Goal: Information Seeking & Learning: Learn about a topic

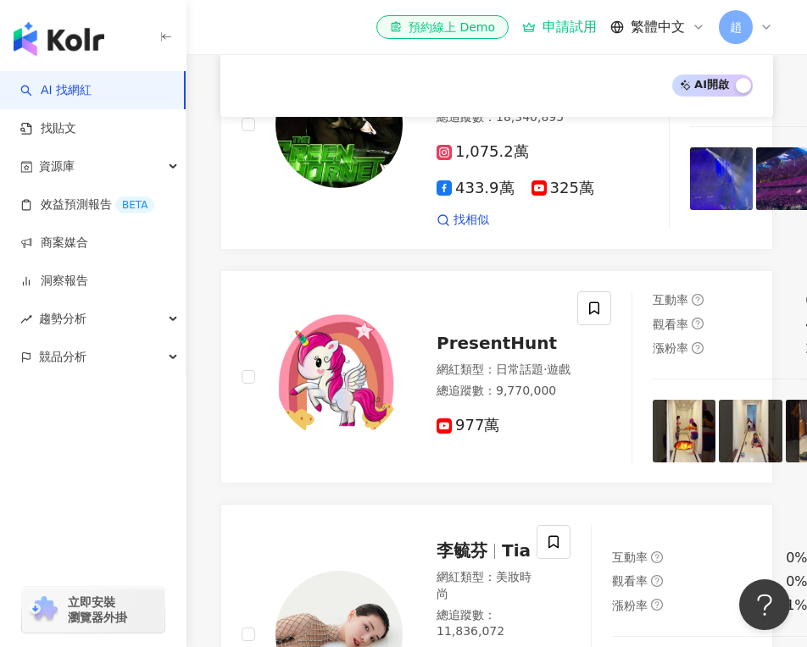
scroll to position [625, 0]
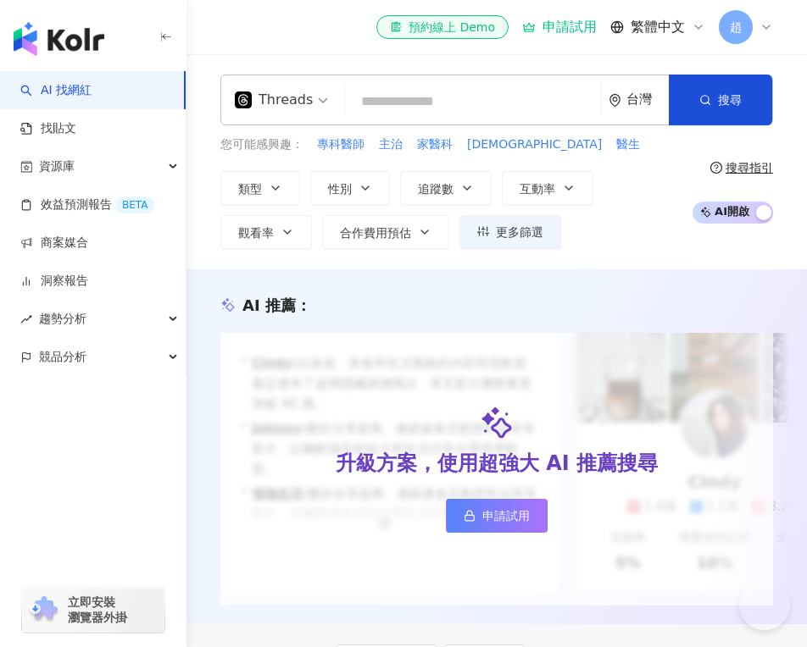
click at [378, 132] on div "Threads 台灣 搜尋 0b4893bc-6e92-4177-aee3-cf7210d8d179 劉淳熙醫師 1,713 追蹤者 高銘鴻醫師 69,853…" at bounding box center [496, 162] width 620 height 175
click at [386, 99] on input "search" at bounding box center [473, 102] width 242 height 32
click at [616, 147] on span "醫生" at bounding box center [628, 144] width 24 height 17
type input "**"
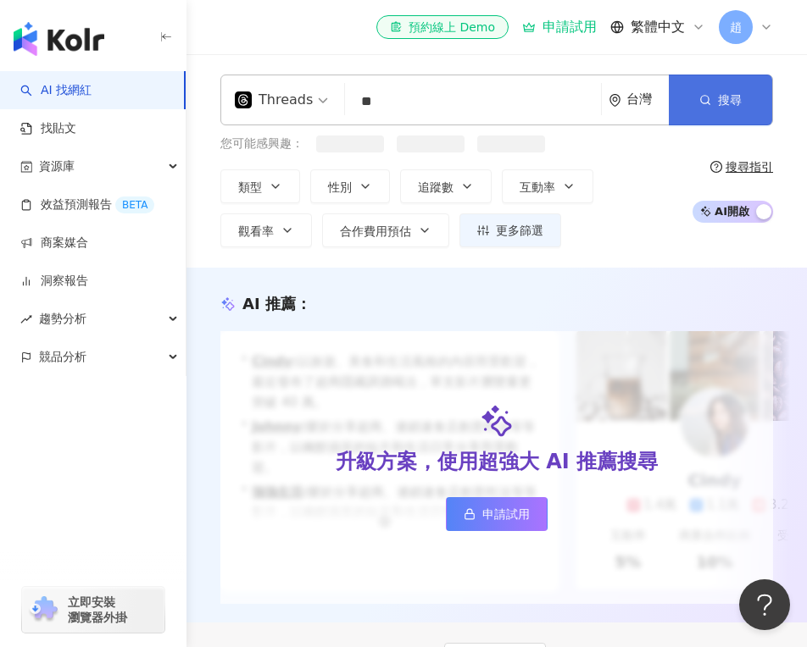
click at [729, 102] on span "搜尋" at bounding box center [730, 100] width 24 height 14
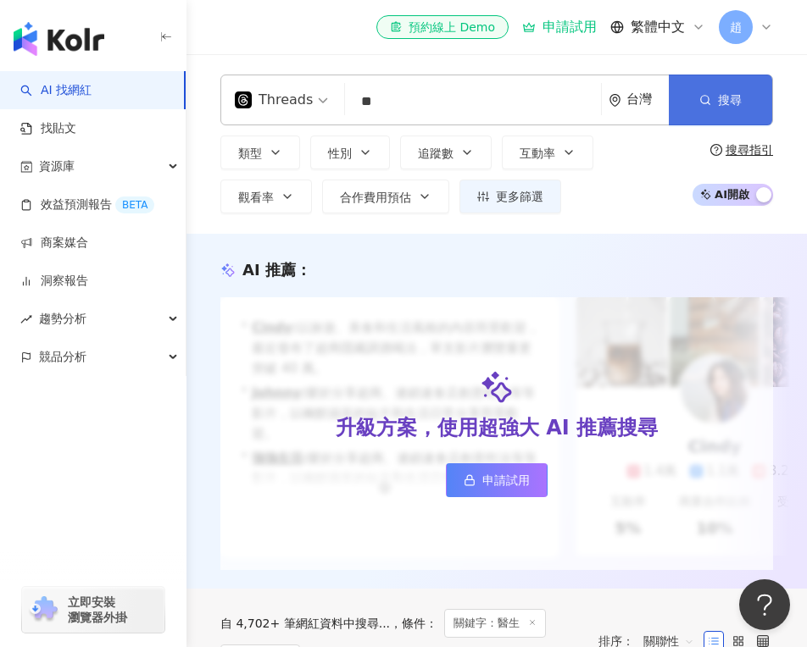
click at [689, 114] on button "搜尋" at bounding box center [720, 100] width 103 height 51
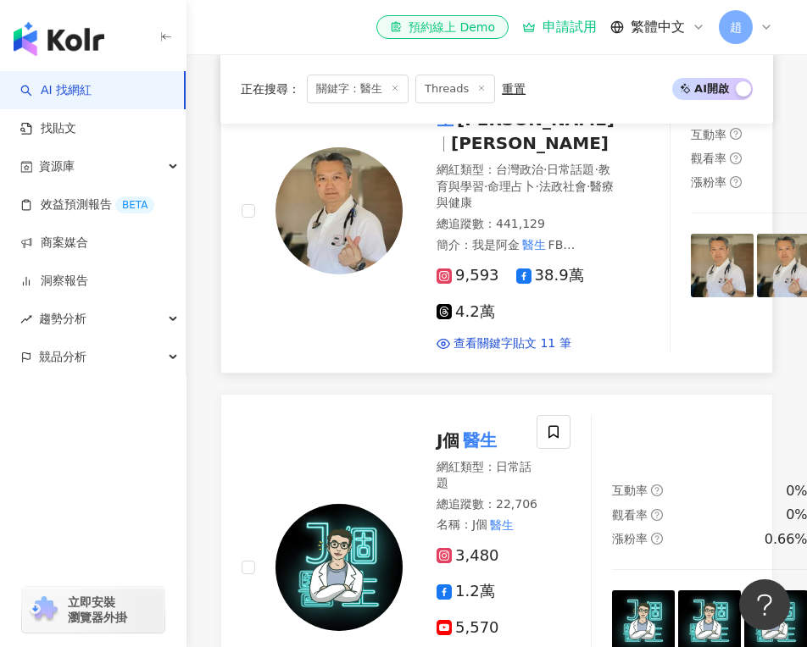
scroll to position [586, 0]
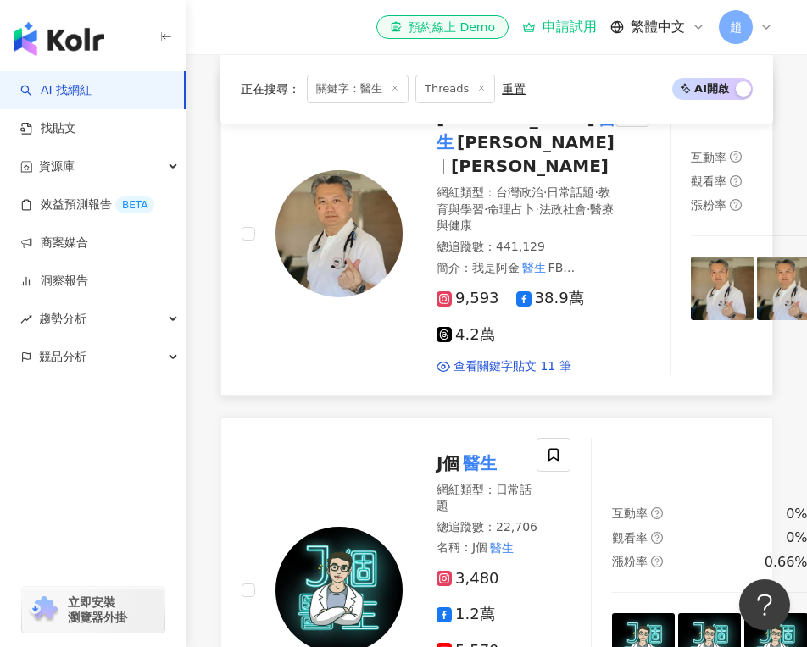
click at [467, 308] on span "9,593" at bounding box center [467, 299] width 63 height 18
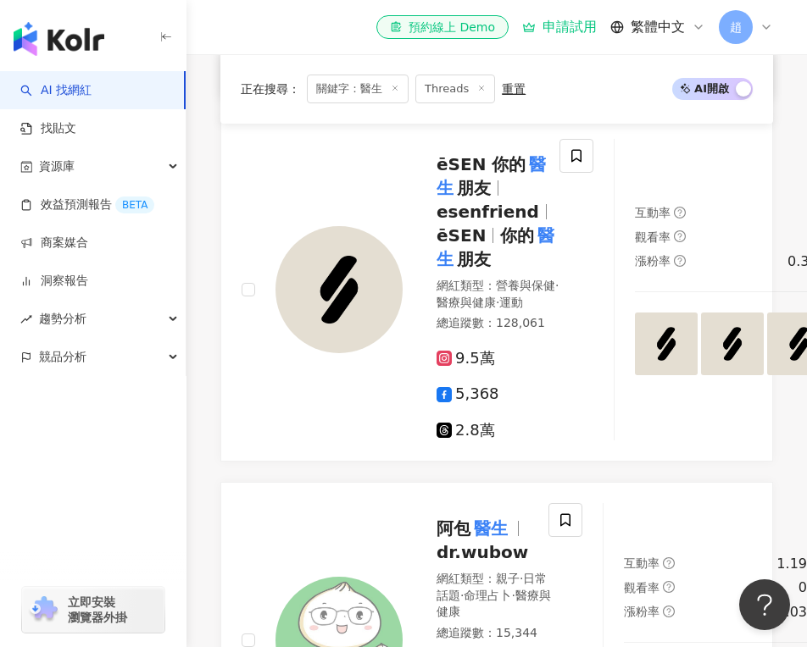
scroll to position [994, 0]
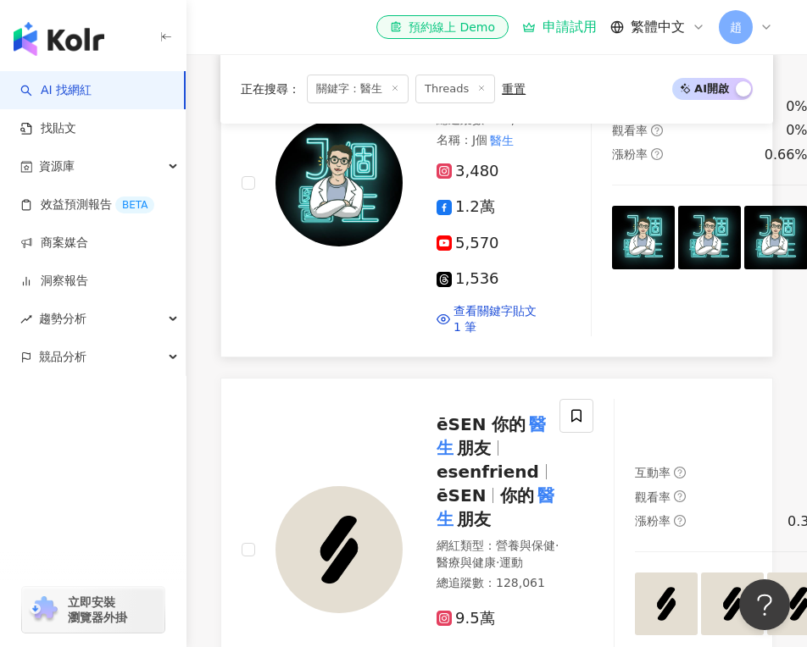
click at [474, 180] on span "3,480" at bounding box center [467, 172] width 63 height 18
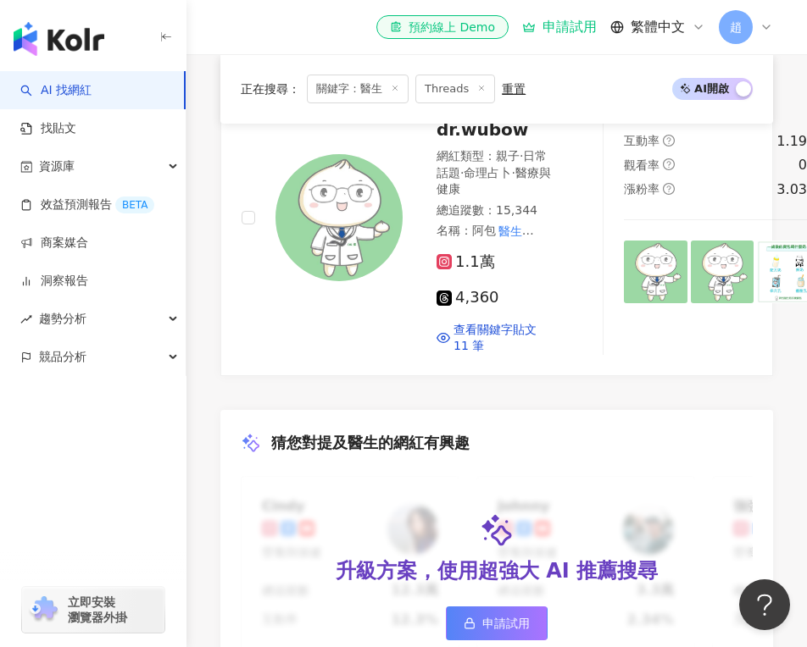
scroll to position [1686, 0]
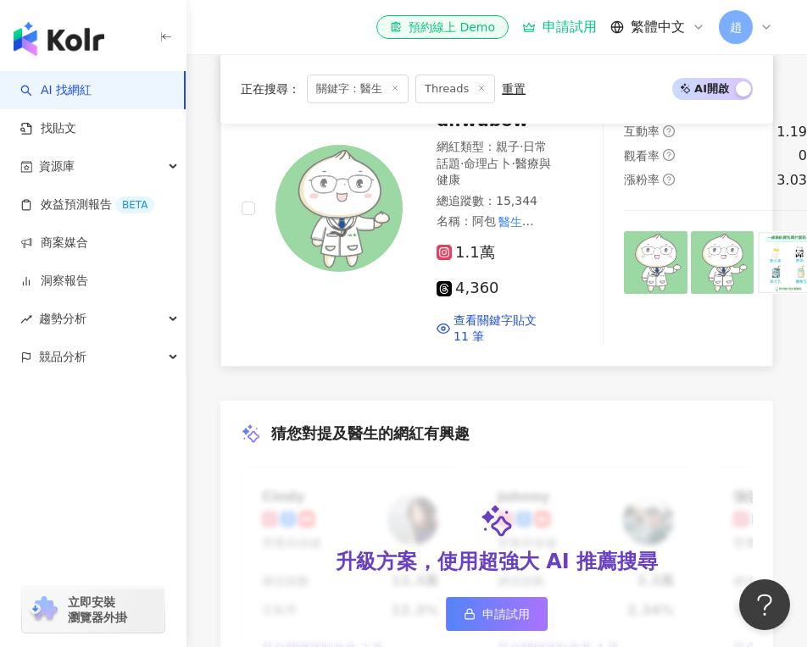
click at [479, 262] on span "1.1萬" at bounding box center [465, 253] width 58 height 18
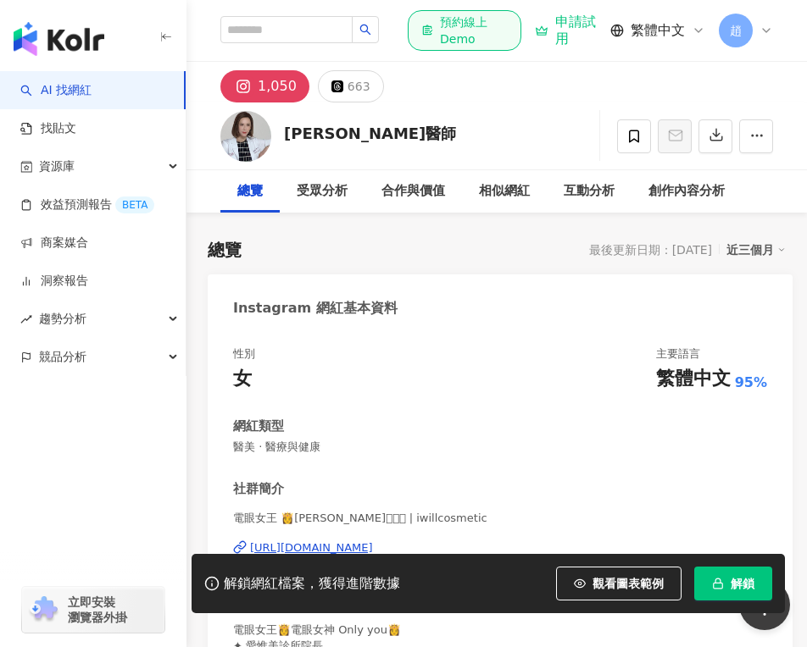
click at [280, 76] on div "1,050" at bounding box center [277, 87] width 39 height 24
click at [288, 97] on div "1,050" at bounding box center [277, 87] width 39 height 24
click at [259, 196] on div "總覽" at bounding box center [249, 191] width 25 height 20
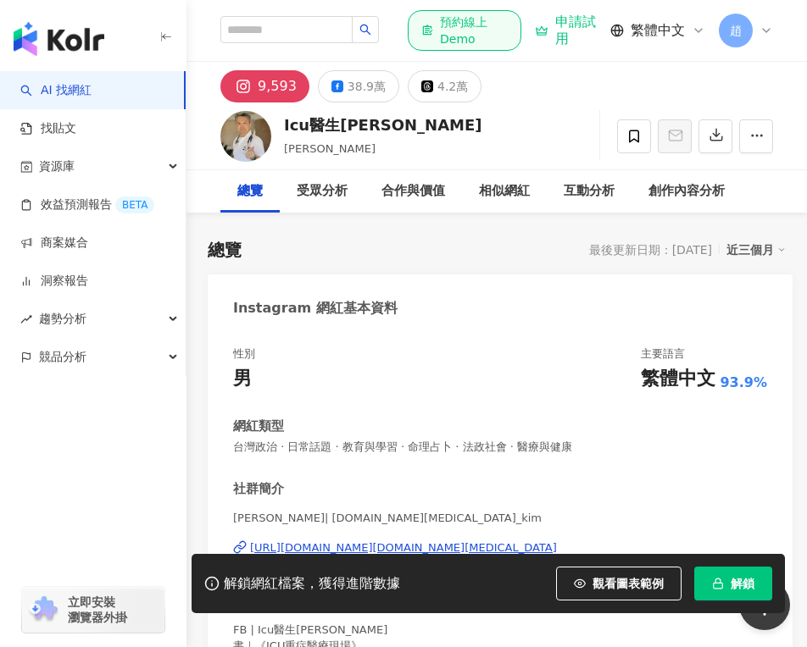
scroll to position [232, 0]
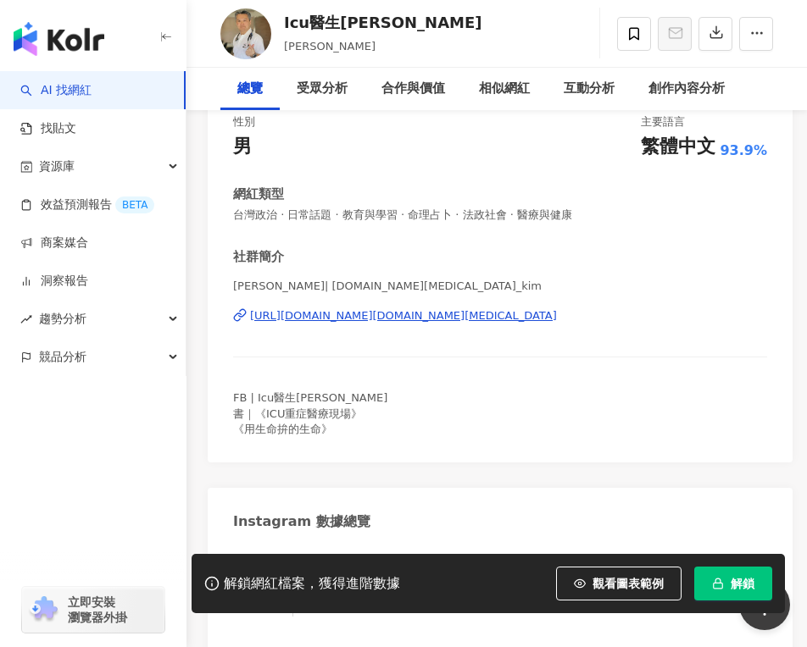
click at [412, 279] on div "陳志金 | dr.icu_kim https://www.instagram.com/dr.icu_kim/" at bounding box center [500, 328] width 534 height 99
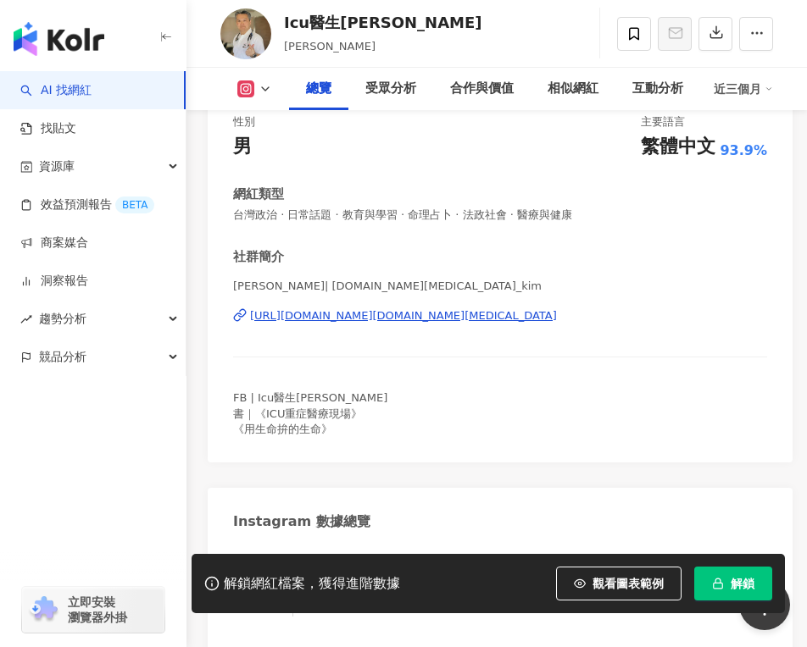
scroll to position [341, 0]
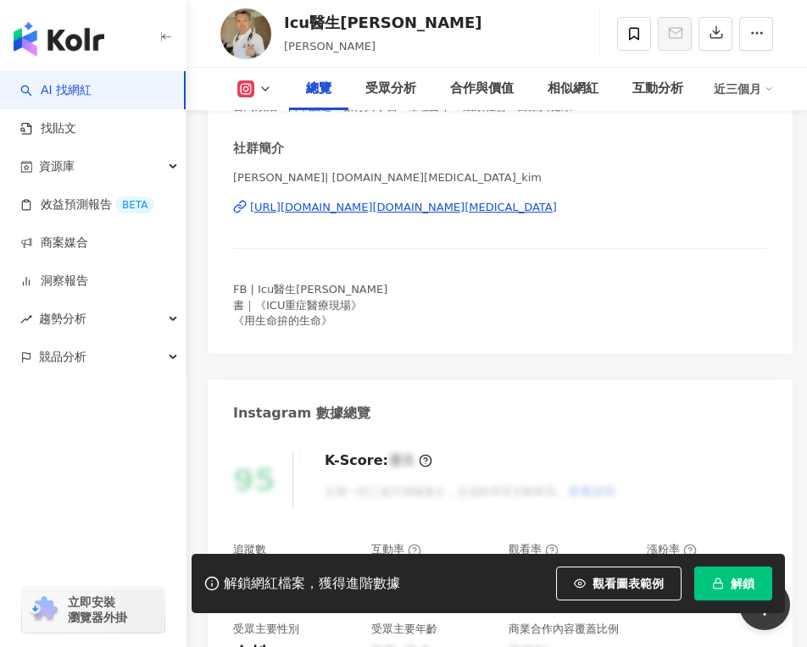
click at [408, 207] on div "https://www.instagram.com/dr.icu_kim/" at bounding box center [403, 207] width 307 height 15
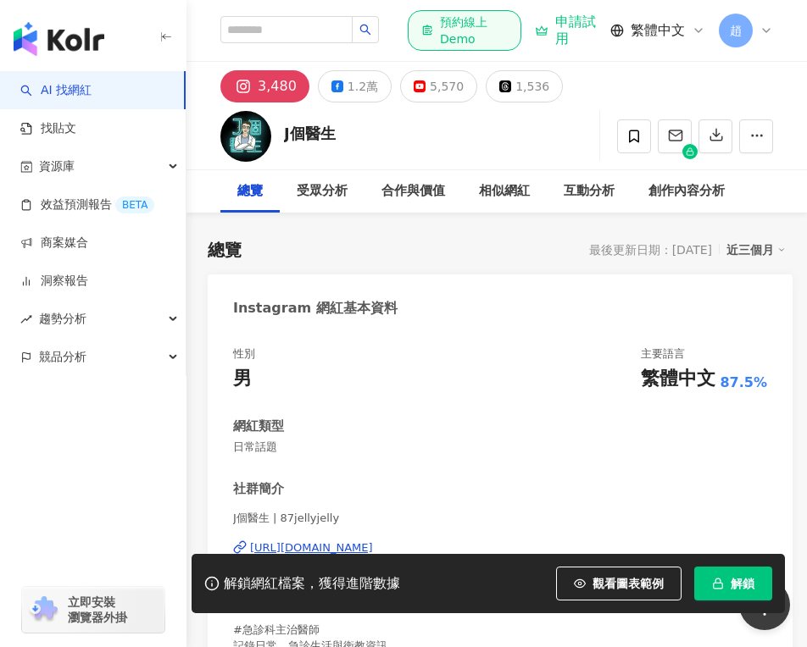
scroll to position [192, 0]
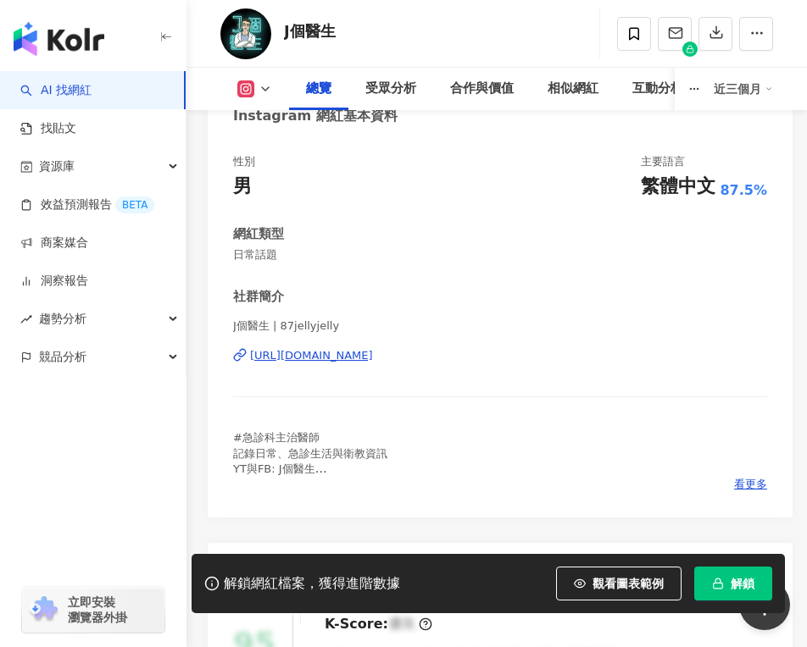
click at [373, 350] on div "[URL][DOMAIN_NAME]" at bounding box center [311, 355] width 123 height 15
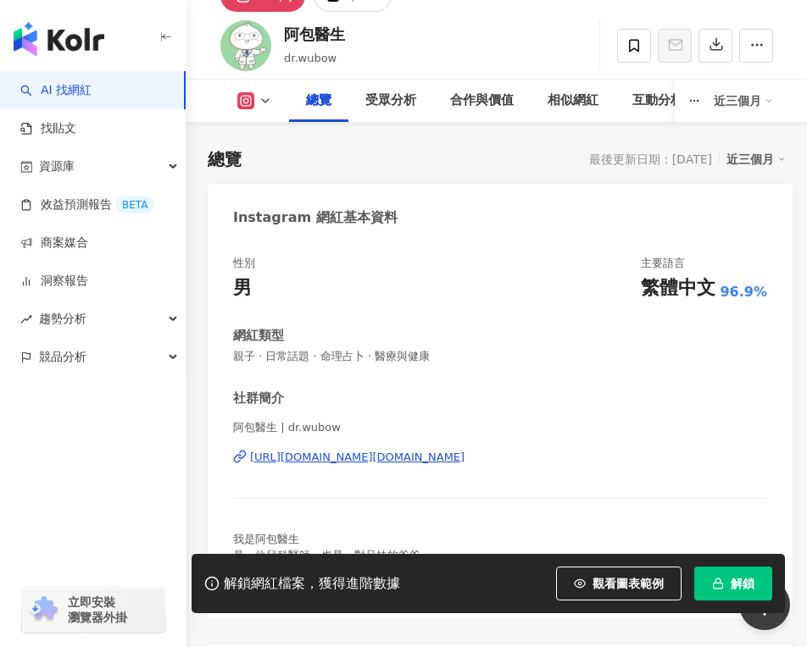
scroll to position [103, 0]
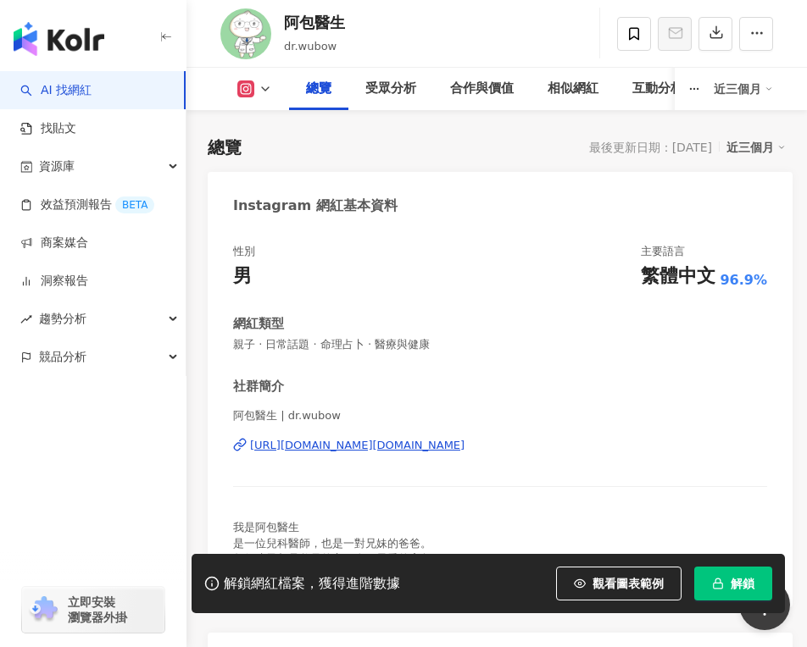
click at [412, 451] on div "[URL][DOMAIN_NAME][DOMAIN_NAME]" at bounding box center [357, 445] width 214 height 15
